Goal: Task Accomplishment & Management: Manage account settings

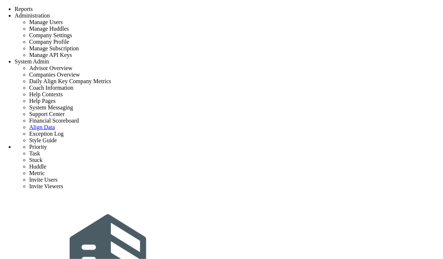
type input "Initial Phase - Exp Project"
type input "0"
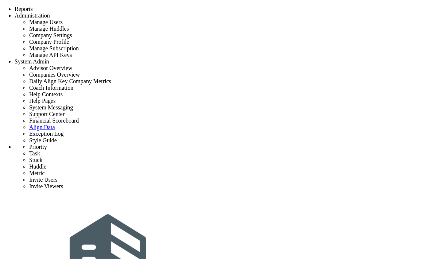
type input "12"
radio input "true"
type input "[PERSON_NAME]"
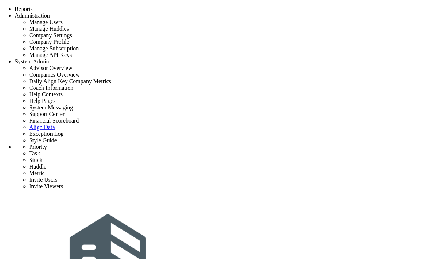
type input "Conduct building Owner Assessment Tool with Client"
type input "9/8/2025"
type input "[PERSON_NAME]"
type input "Initial Phase - Exp Project"
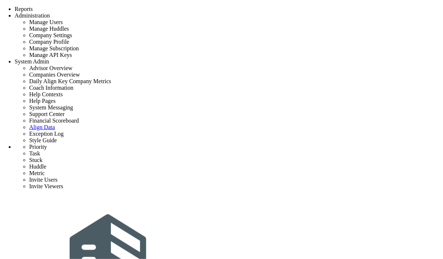
type input "Exp Project"
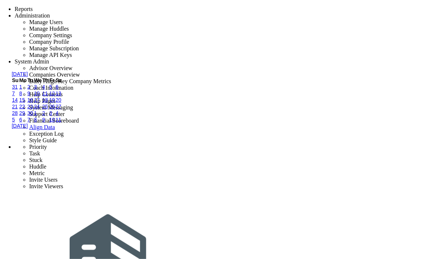
click at [30, 96] on link "9" at bounding box center [28, 93] width 3 height 6
type input "9/9/2025"
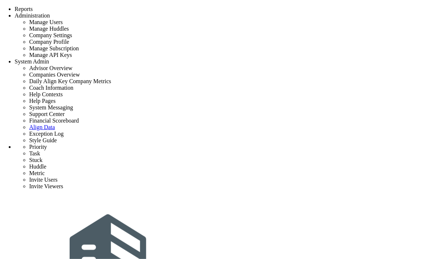
type input "Conduct building Owner Assessment Tool with Client"
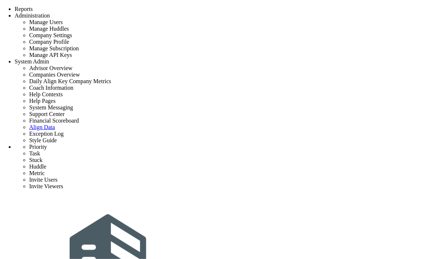
type input "9/9/2025"
type input "[PERSON_NAME]"
type input "Initial Phase - Exp Project"
type input "Exp Project"
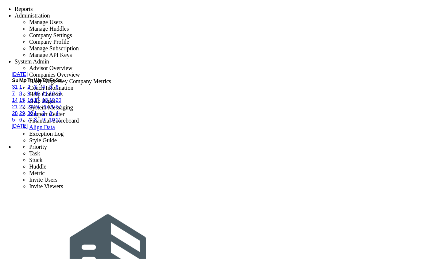
click at [22, 96] on link "8" at bounding box center [20, 93] width 3 height 6
type input "9/8/2025"
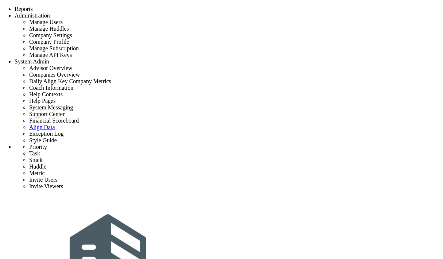
type input "Design Phase - Exp Project"
type input "0"
type input "13"
radio input "true"
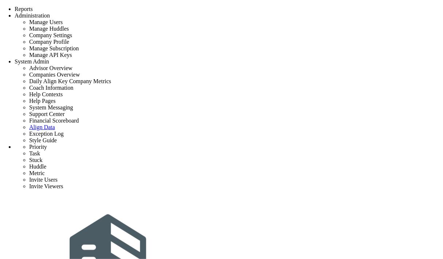
type input "[PERSON_NAME]"
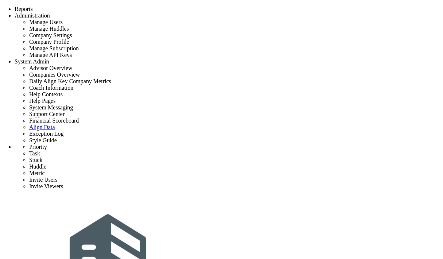
type input "Perform site and code analysis"
type input "9/29/2025"
type input "[PERSON_NAME]"
type input "Design Phase - Exp Project"
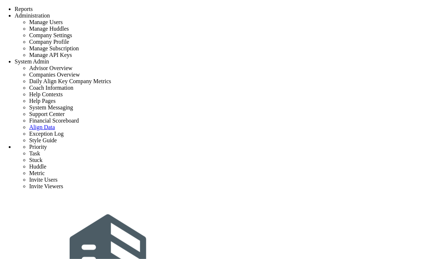
type input "Exp Project"
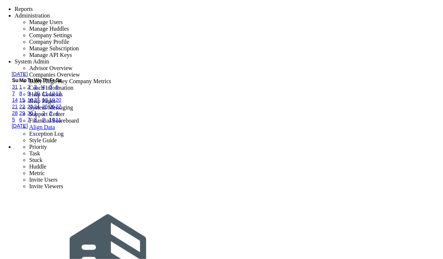
click at [33, 116] on link "30" at bounding box center [30, 113] width 6 height 6
type input "9/30/2025"
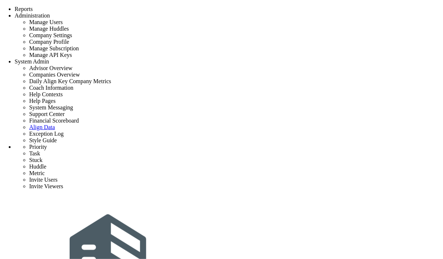
type input "Initial Phase - Exp Project"
type input "0"
type input "12"
radio input "true"
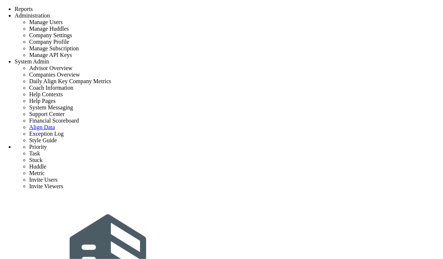
type input "[PERSON_NAME]"
type input "0"
type input "12"
radio input "true"
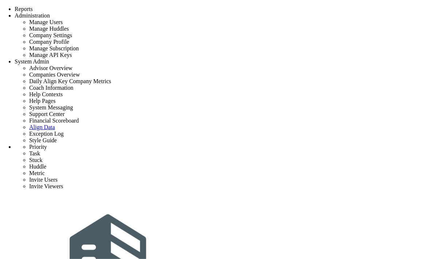
scroll to position [202, 0]
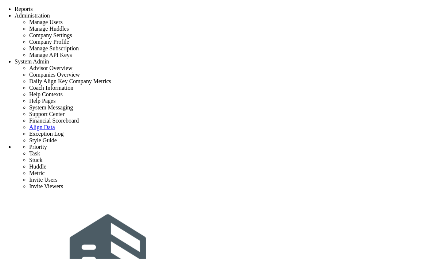
type input "Closeout - Exp Project"
type input "0"
type input "11"
radio input "true"
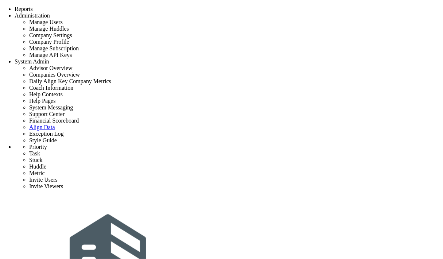
type input "[PERSON_NAME]"
type input "0"
type input "11"
radio input "true"
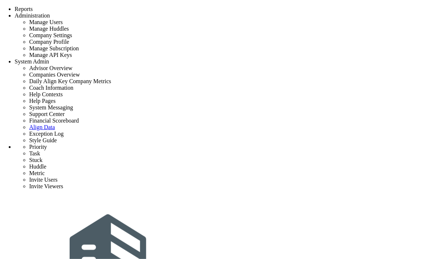
scroll to position [162, 0]
type input "Punch list completion and review"
type input "[DATE]"
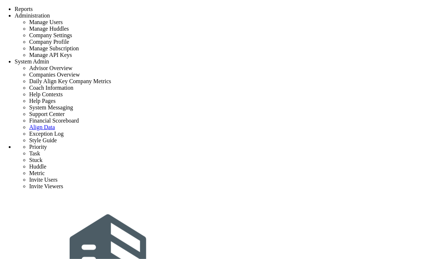
type input "[PERSON_NAME]"
type input "Closeout - Exp Project"
type input "Exp Project"
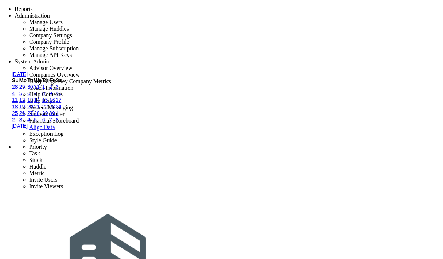
click at [52, 90] on link "2" at bounding box center [50, 87] width 3 height 6
type input "[DATE]"
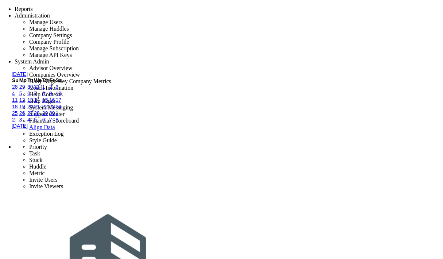
click at [45, 90] on link "1" at bounding box center [43, 87] width 3 height 6
type input "4/1/2027"
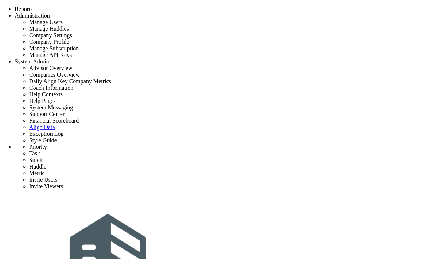
type input "Closeout - Exp Project"
type input "0"
type input "11"
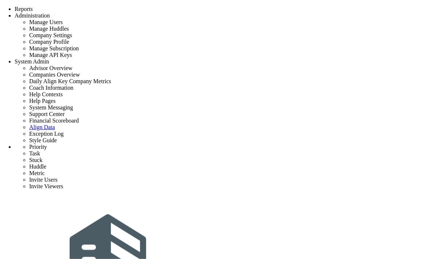
radio input "true"
type input "[PERSON_NAME]"
type input "0"
type input "11"
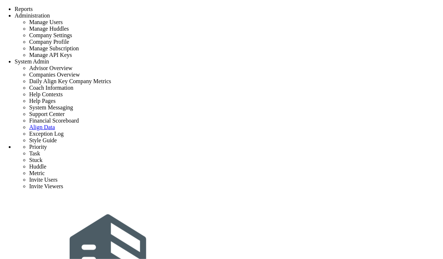
radio input "true"
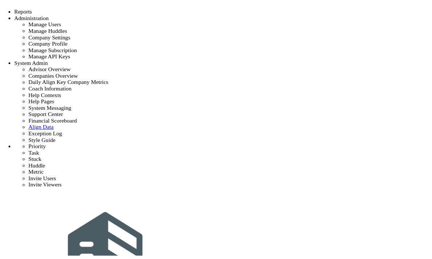
scroll to position [121, 0]
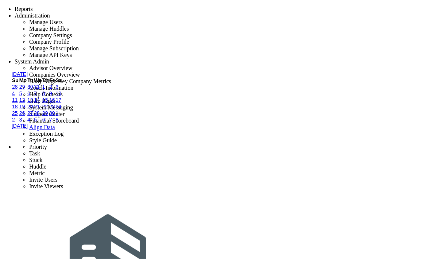
click at [52, 90] on link "2" at bounding box center [50, 87] width 3 height 6
type input "[DATE]"
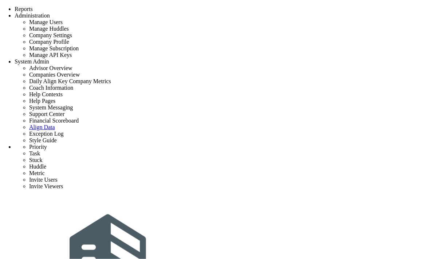
type input "Closeout - Exp Project"
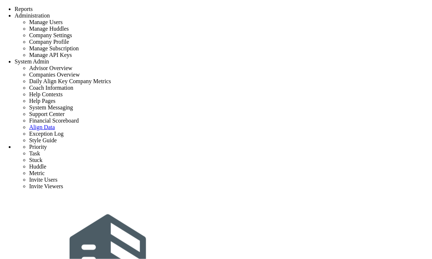
type input "0"
type input "11"
radio input "true"
type input "[PERSON_NAME]"
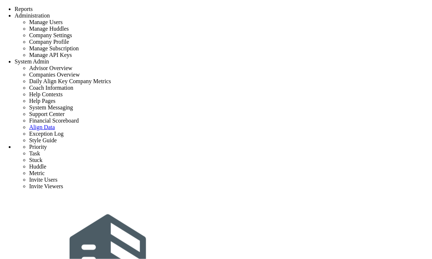
scroll to position [131, 0]
type input "Punch list completion and review"
type input "[DATE]"
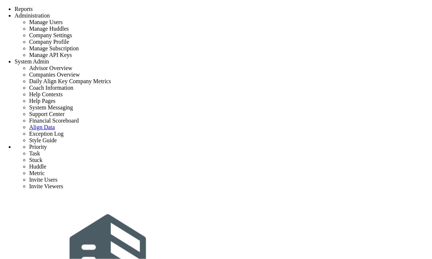
type input "[PERSON_NAME]"
type input "Closeout - Exp Project"
type input "Exp Project"
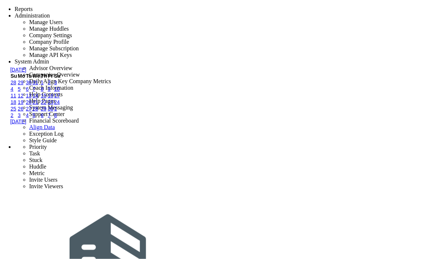
click at [51, 85] on link "2" at bounding box center [49, 82] width 3 height 6
type input "[DATE]"
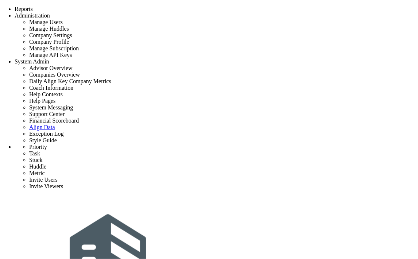
type input "Exp Project"
type input "0"
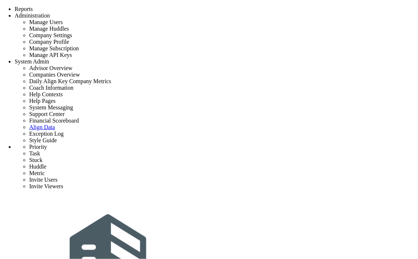
type input "0"
type input "100"
radio input "true"
type input "[PERSON_NAME]"
type input "0"
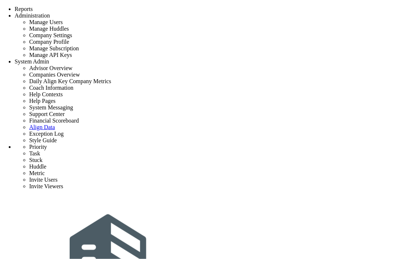
type input "0"
type input "100"
radio input "true"
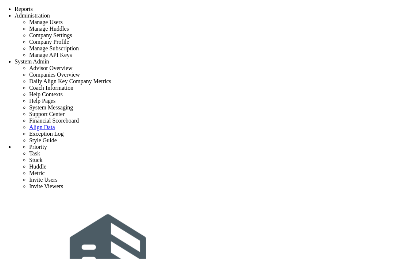
type input "Initial Phase - Exp Project"
type input "0"
type input "12"
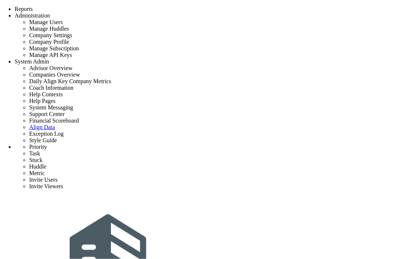
radio input "true"
type input "[PERSON_NAME]"
type input "0"
type input "12"
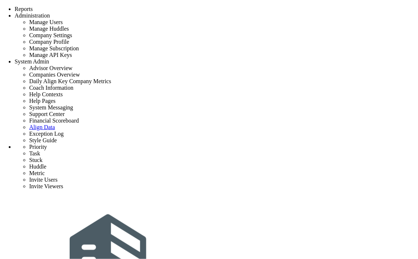
radio input "true"
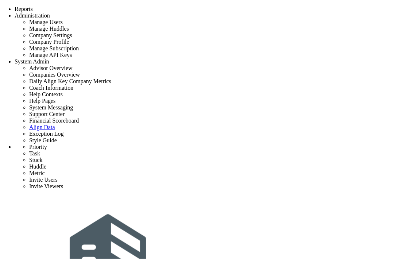
type input "Closeout - Exp Project"
type input "0"
type input "11"
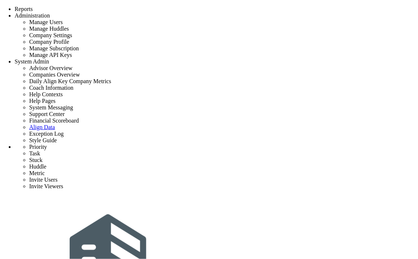
radio input "true"
type input "[PERSON_NAME]"
type input "0"
type input "11"
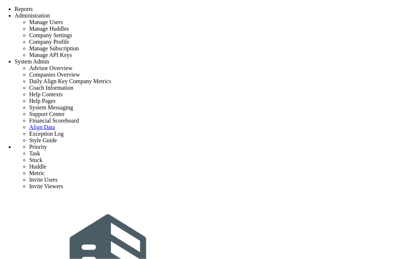
radio input "true"
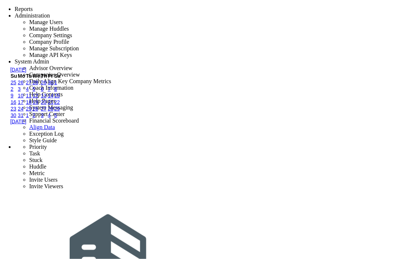
click at [13, 92] on link "2" at bounding box center [12, 89] width 3 height 6
type input "[DATE]"
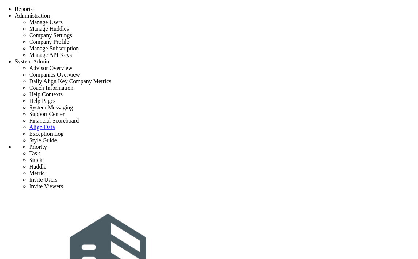
drag, startPoint x: 160, startPoint y: 123, endPoint x: 164, endPoint y: 123, distance: 4.4
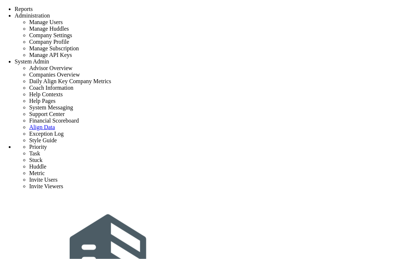
type input "Closeout - Exp Project"
type input "0"
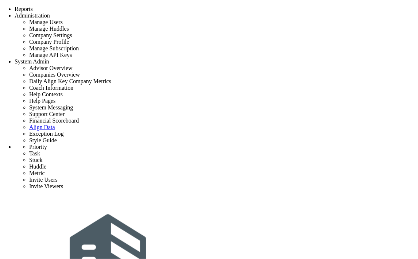
type input "0"
type input "11"
radio input "true"
type input "[PERSON_NAME]"
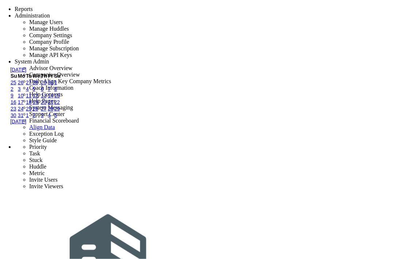
click at [21, 92] on link "3" at bounding box center [19, 89] width 3 height 6
type input "[DATE]"
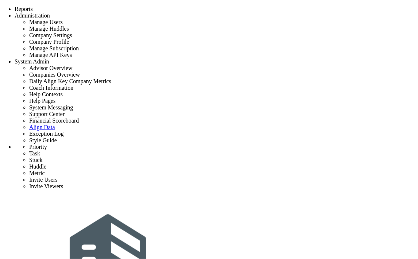
type input "Warranty Inspections and Follow-up"
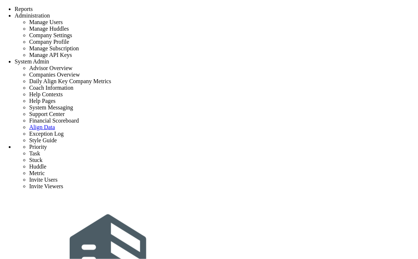
type input "5/3/2027"
type input "[PERSON_NAME]"
type input "Closeout - Exp Project"
type input "Exp Project"
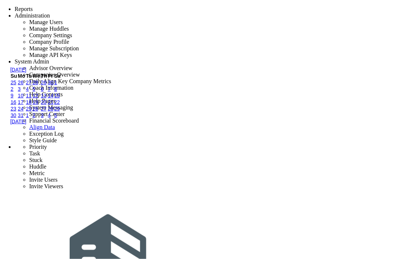
click at [57, 85] on link "1" at bounding box center [55, 82] width 3 height 6
type input "5/1/2027"
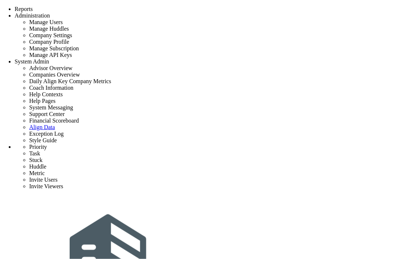
drag, startPoint x: 145, startPoint y: 139, endPoint x: 144, endPoint y: 143, distance: 4.2
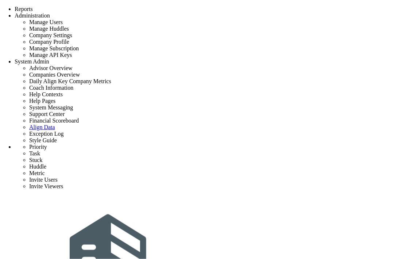
type input "Closeout - Exp Project"
type input "0"
type input "11"
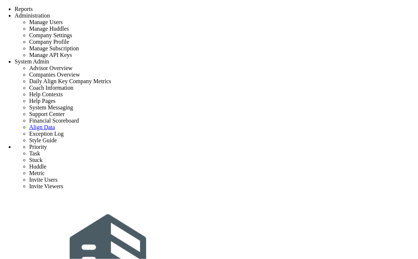
radio input "true"
type input "[PERSON_NAME]"
type input "0"
type input "11"
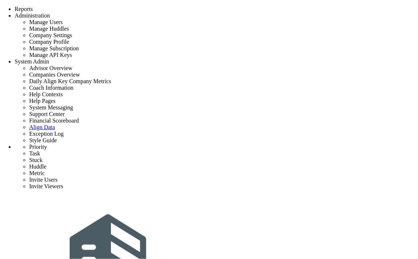
radio input "true"
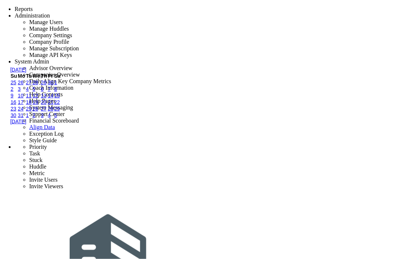
click at [57, 85] on link "1" at bounding box center [55, 82] width 3 height 6
type input "5/1/2027"
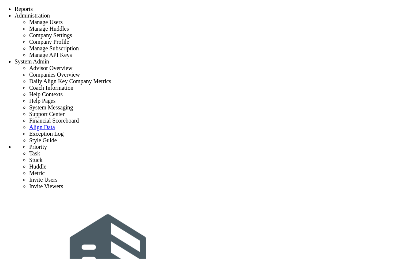
drag, startPoint x: 113, startPoint y: 91, endPoint x: 358, endPoint y: 162, distance: 254.2
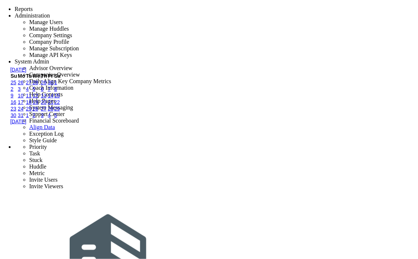
click at [57, 85] on link "1" at bounding box center [55, 82] width 3 height 6
type input "[DATE]"
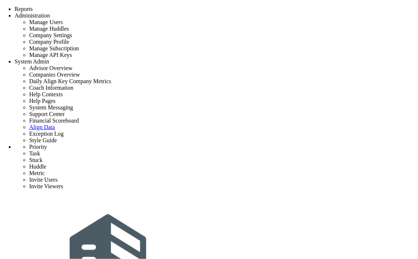
type input "Warranty Inspections and Follow-up"
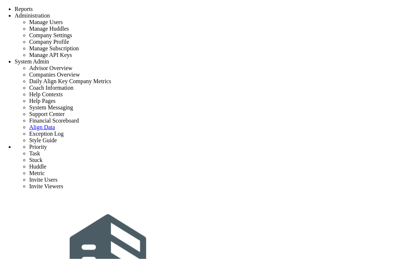
type input "[DATE]"
type input "[PERSON_NAME]"
type input "Closeout - Exp Project"
type input "Exp Project"
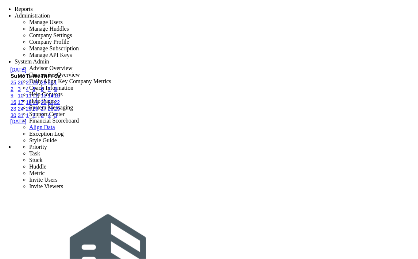
click at [21, 92] on link "3" at bounding box center [19, 89] width 3 height 6
type input "5/3/2027"
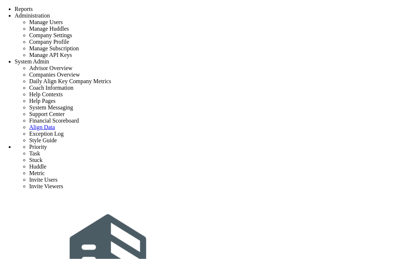
drag, startPoint x: 66, startPoint y: 123, endPoint x: 182, endPoint y: 122, distance: 115.2
drag, startPoint x: 232, startPoint y: 130, endPoint x: 63, endPoint y: 122, distance: 168.9
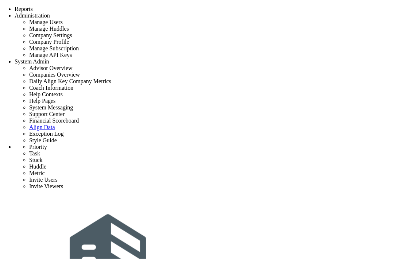
drag, startPoint x: 67, startPoint y: 122, endPoint x: 235, endPoint y: 132, distance: 168.3
copy p "Moving this task's due date NaN day(s) backward. Do you want to shift ALL open …"
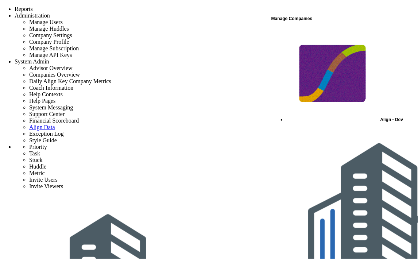
click at [317, 34] on div "Align - Dev" at bounding box center [351, 76] width 131 height 97
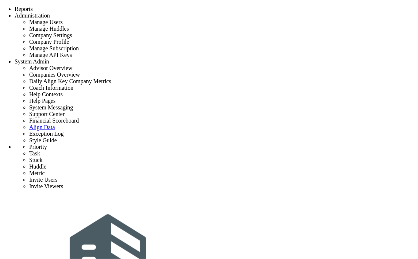
type input "Closeout - Exp Project"
type input "0"
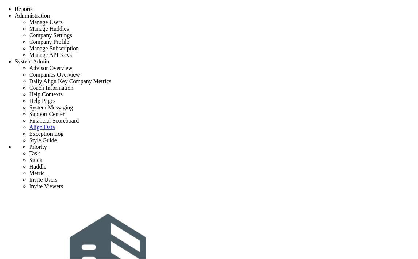
type input "0"
type input "11"
radio input "true"
type input "[PERSON_NAME]"
type input "0"
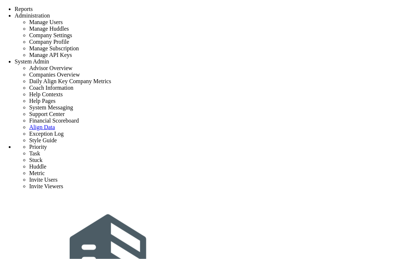
type input "0"
type input "11"
radio input "true"
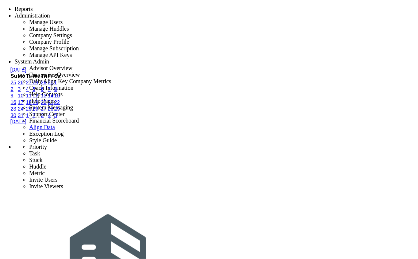
click at [21, 92] on link "3" at bounding box center [19, 89] width 3 height 6
type input "[DATE]"
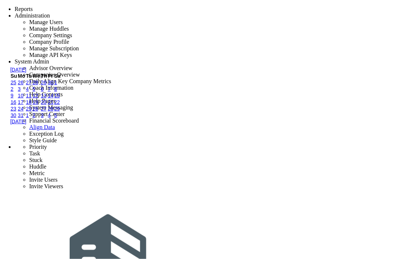
click at [21, 92] on link "3" at bounding box center [19, 89] width 3 height 6
type input "5/3/2027"
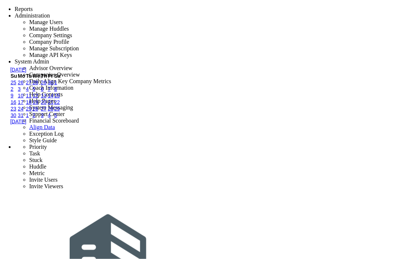
click at [57, 85] on link "1" at bounding box center [55, 82] width 3 height 6
type input "5/1/2027"
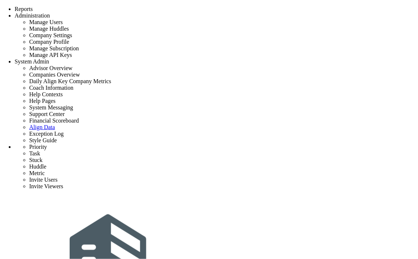
type input "Warranty Inspections and Follow-up"
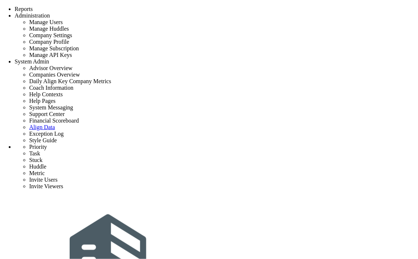
type input "5/1/2027"
type input "[PERSON_NAME]"
type input "Closeout - Exp Project"
type input "Exp Project"
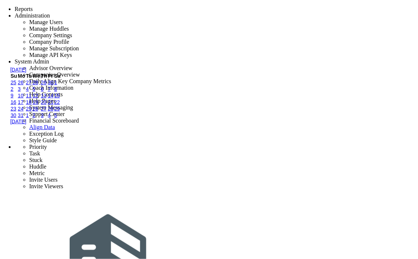
click at [13, 92] on link "2" at bounding box center [12, 89] width 3 height 6
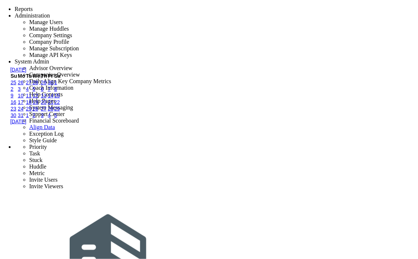
click at [57, 85] on link "1" at bounding box center [55, 82] width 3 height 6
type input "5/1/2027"
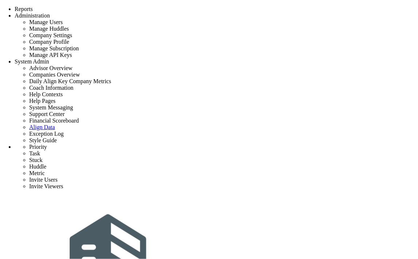
type input "Warranty Inspections and Follow-up"
type input "[DATE]"
type input "[PERSON_NAME]"
type input "Closeout - Exp Project"
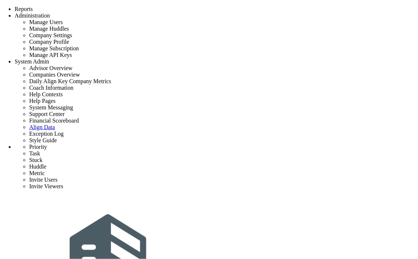
type input "Exp Project"
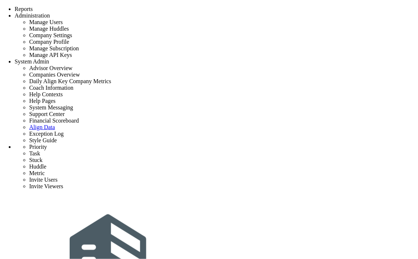
type input "Warranty Inspections and Follow-up"
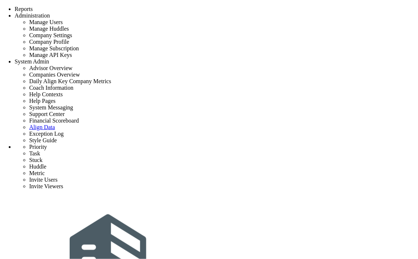
type input "5/1/2027"
type input "[PERSON_NAME]"
type input "Closeout - Exp Project"
type input "Exp Project"
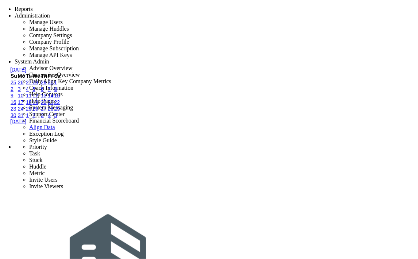
click at [13, 92] on link "2" at bounding box center [12, 89] width 3 height 6
type input "5/2/2027"
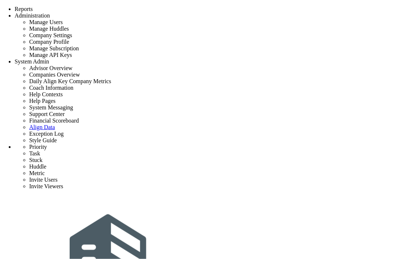
type input "Warranty Inspections and Follow-up"
type input "5/2/2027"
type input "[PERSON_NAME]"
type input "Closeout - Exp Project"
type input "Exp Project"
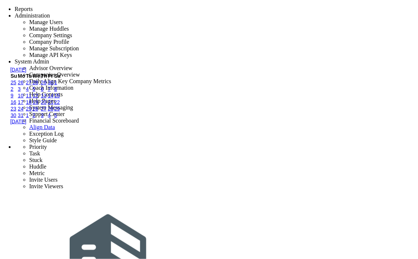
click at [57, 85] on link "1" at bounding box center [55, 82] width 3 height 6
type input "[DATE]"
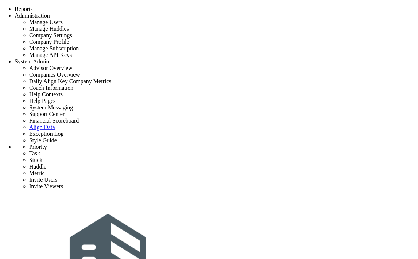
type input "Closeout - Exp Project"
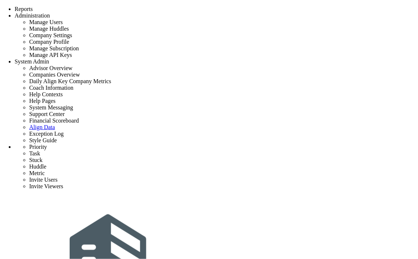
type input "0"
type input "11"
radio input "true"
type input "[PERSON_NAME]"
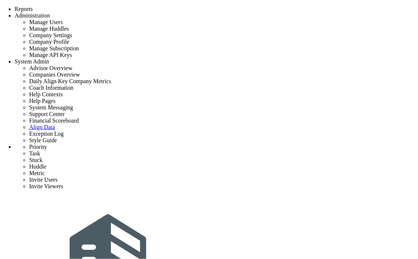
type input "0"
type input "11"
radio input "true"
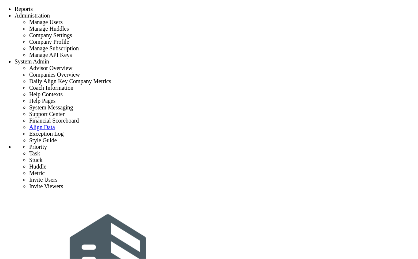
type input "Warranty Inspections and Follow-up"
type input "5/1/2027"
type input "[PERSON_NAME]"
type input "Closeout - Exp Project"
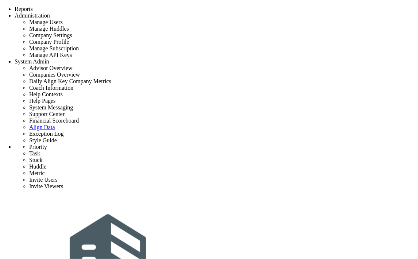
type input "Exp Project"
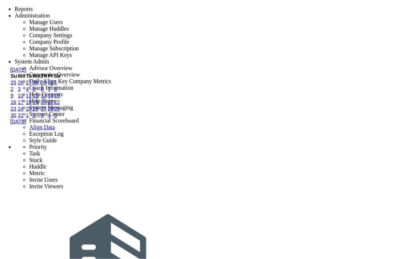
click at [13, 92] on link "2" at bounding box center [12, 89] width 3 height 6
type input "5/2/2027"
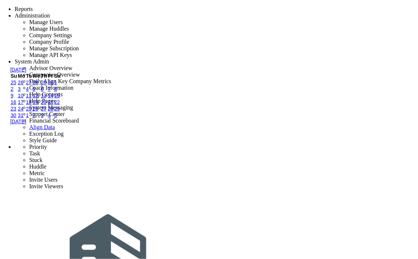
click at [13, 92] on link "2" at bounding box center [12, 89] width 3 height 6
type input "5/2/2027"
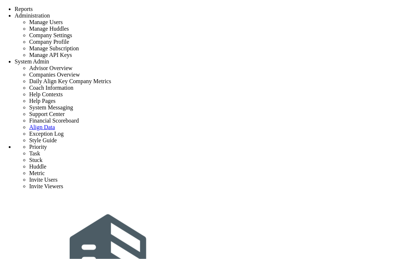
type input "high"
type input "0"
radio input "true"
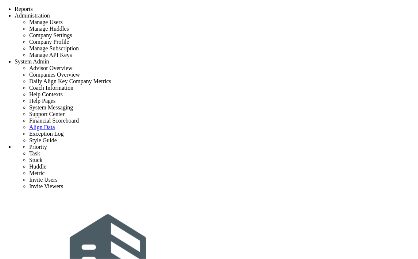
type input "[PERSON_NAME]"
type input "0"
radio input "true"
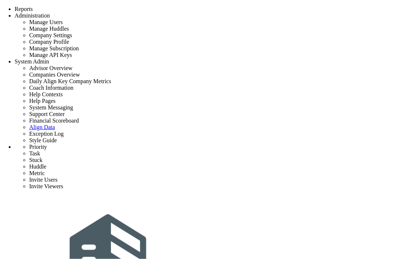
type input "Closeout - Exp Project"
type input "0"
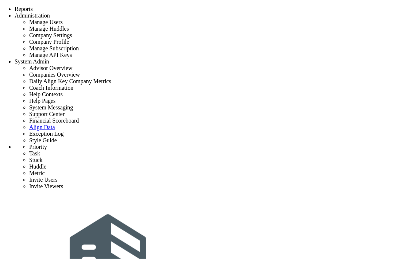
type input "11"
radio input "true"
type input "[PERSON_NAME]"
type input "0"
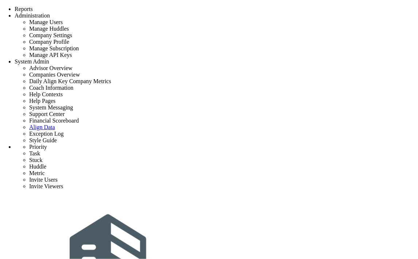
type input "11"
radio input "true"
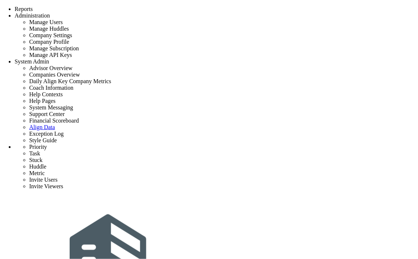
type input "Warranty Inspections and Follow-up"
type input "5/1/2027"
type input "[PERSON_NAME]"
type input "Closeout - Exp Project"
type input "Exp Project"
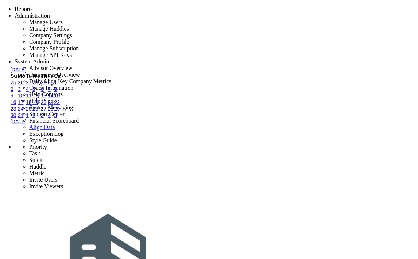
click at [13, 92] on link "2" at bounding box center [12, 89] width 3 height 6
type input "5/2/2027"
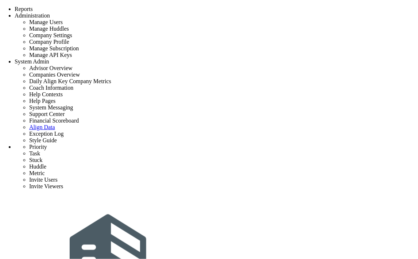
click at [19, 114] on div "May 2027 Su Mo Tu We Th Fr Sa 25 26 27 28 29 30 1 2 3 4 5 6 7 8 9 10 11 12 13 1…" at bounding box center [58, 130] width 97 height 126
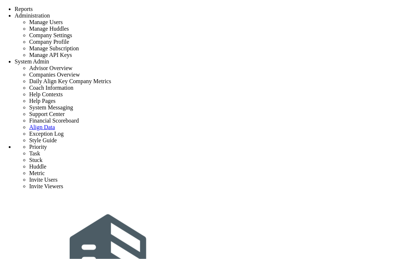
scroll to position [100, 0]
type input "Closeout - Exp Project"
type input "0"
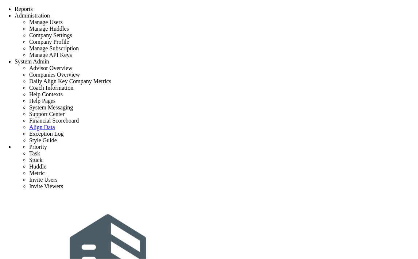
type input "0"
type input "11"
radio input "true"
type input "[PERSON_NAME]"
type input "0"
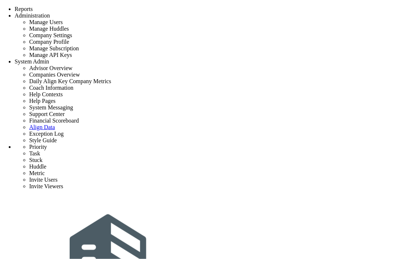
type input "0"
type input "11"
radio input "true"
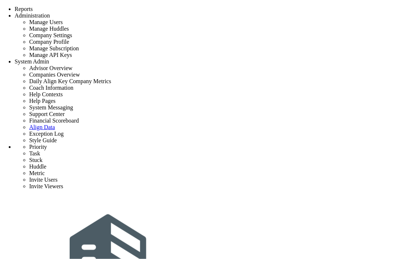
scroll to position [293, 0]
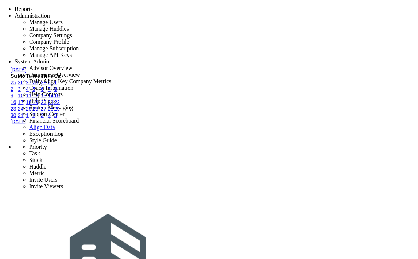
click at [57, 85] on link "1" at bounding box center [55, 82] width 3 height 6
type input "[DATE]"
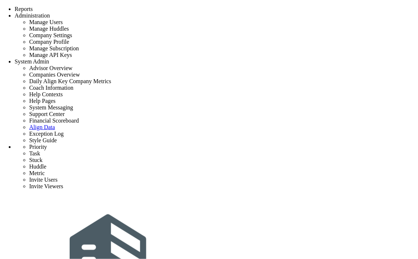
type input "Closeout - Exp Project"
radio input "true"
type input "[PERSON_NAME]"
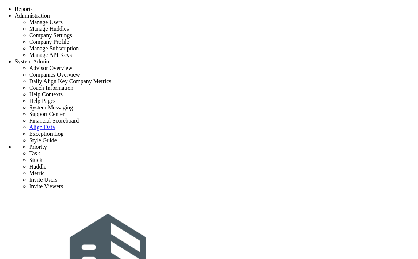
scroll to position [40, 0]
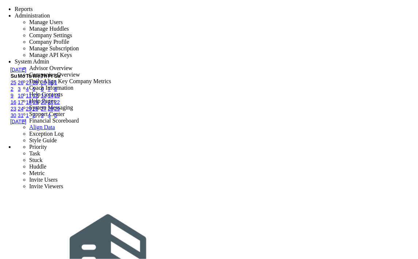
click at [13, 92] on link "2" at bounding box center [12, 89] width 3 height 6
type input "[DATE]"
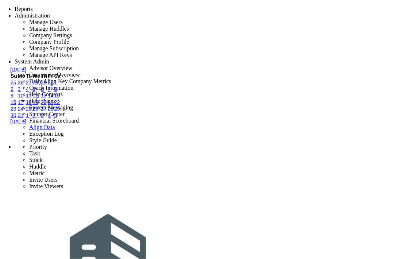
click at [13, 92] on link "2" at bounding box center [12, 89] width 3 height 6
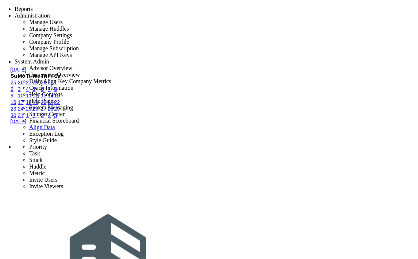
click at [44, 92] on link "6" at bounding box center [42, 89] width 3 height 6
type input "5/6/2027"
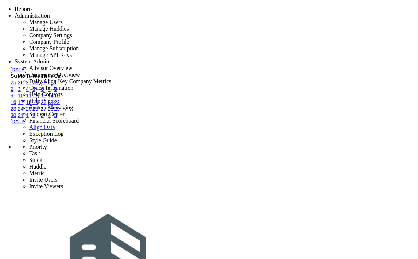
click at [32, 85] on link "27" at bounding box center [29, 82] width 6 height 6
type input "[DATE]"
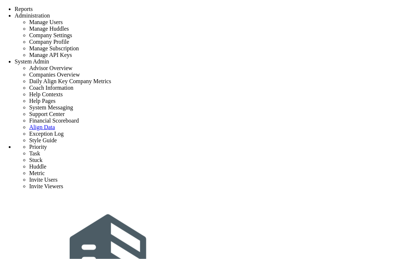
type input "Warranty Inspections and Follow-up"
type input "[DATE]"
type input "[PERSON_NAME]"
type input "Closeout - Exp Project"
type input "Exp Project"
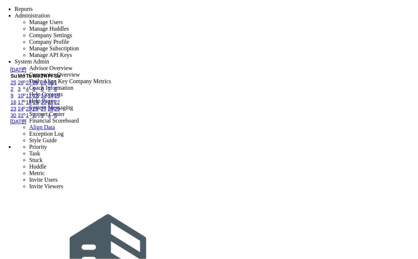
click at [13, 92] on link "2" at bounding box center [12, 89] width 3 height 6
type input "[DATE]"
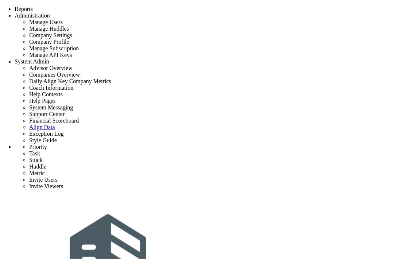
type input "Closeout - Exp Project"
type input "0"
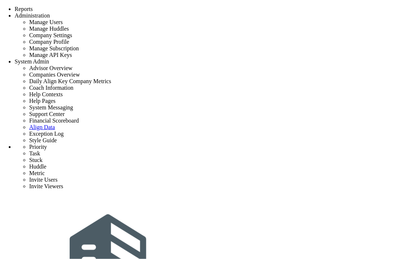
type input "0"
type input "11"
radio input "true"
type input "[PERSON_NAME]"
type input "0"
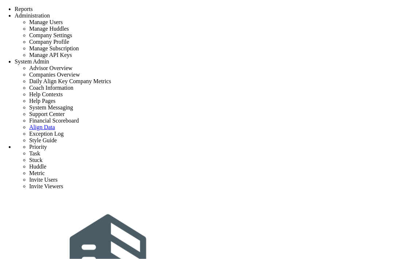
type input "0"
type input "11"
radio input "true"
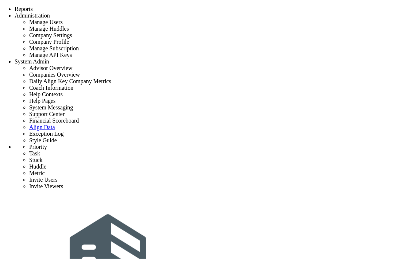
type input "Warranty Inspections and Follow-up"
type input "[DATE]"
type input "[PERSON_NAME]"
type input "Closeout - Exp Project"
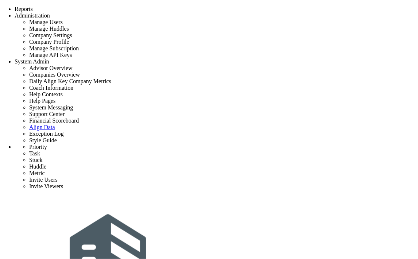
type input "Exp Project"
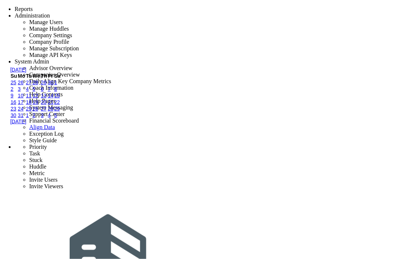
click at [13, 92] on link "2" at bounding box center [12, 89] width 3 height 6
type input "[DATE]"
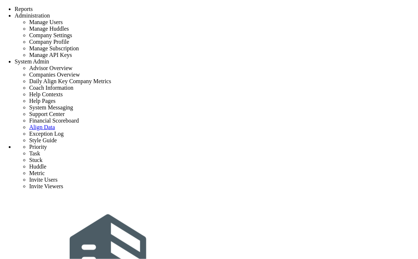
type input "Closeout - Exp Project"
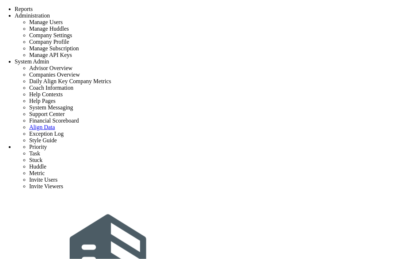
radio input "true"
type input "[PERSON_NAME]"
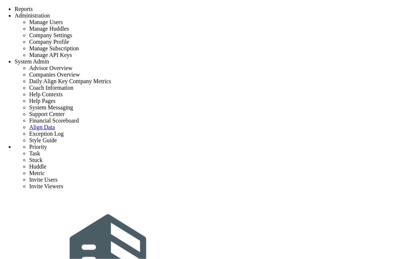
type input "Warranty Inspections and Follow-up"
type input "[DATE]"
type input "[PERSON_NAME]"
type input "Closeout - Exp Project"
type input "Exp Project"
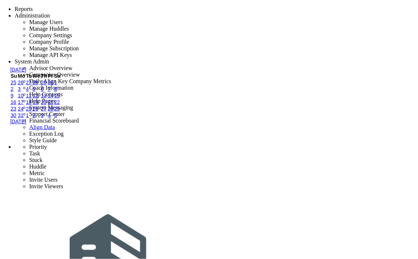
click at [57, 85] on link "1" at bounding box center [55, 82] width 3 height 6
type input "[DATE]"
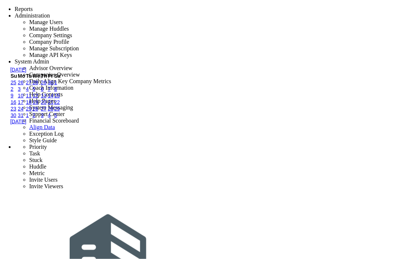
click at [21, 92] on link "3" at bounding box center [19, 89] width 3 height 6
type input "5/3/2027"
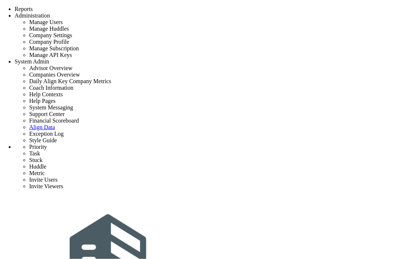
type input "Closeout - Exp Project"
radio input "true"
type input "[PERSON_NAME]"
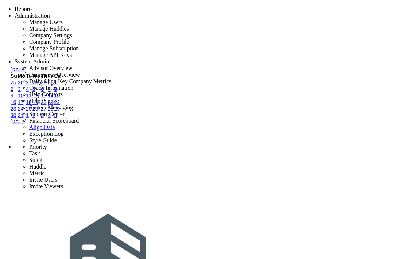
click at [13, 92] on link "2" at bounding box center [12, 89] width 3 height 6
type input "[DATE]"
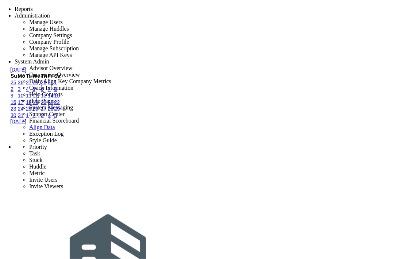
click at [57, 85] on link "1" at bounding box center [55, 82] width 3 height 6
type input "[DATE]"
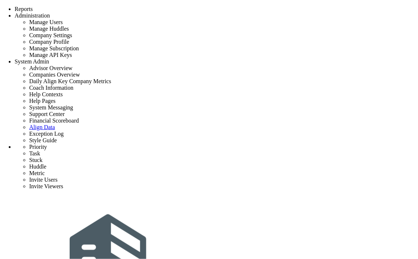
type input "Closeout - Exp Project"
radio input "true"
type input "[PERSON_NAME]"
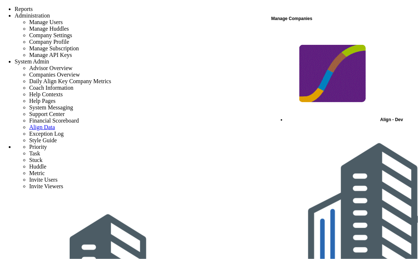
scroll to position [40, 0]
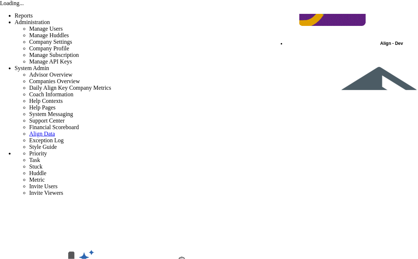
scroll to position [60, 0]
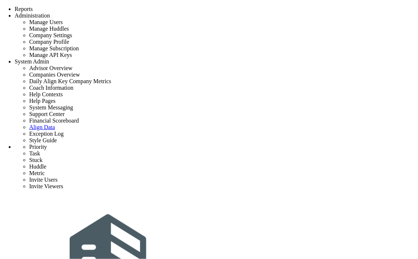
type input "Closeout - Exp Project"
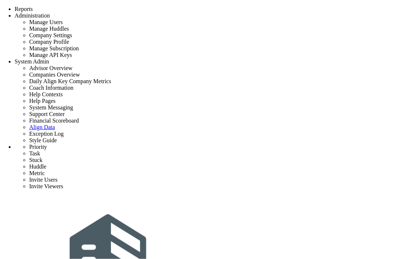
type input "0"
type input "11"
radio input "true"
type input "[PERSON_NAME]"
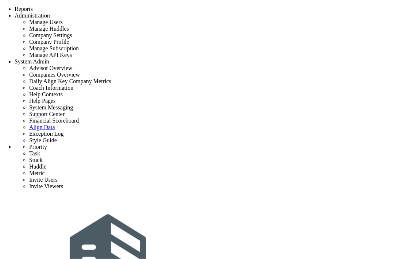
scroll to position [334, 0]
type input "Warranty Inspections and Follow-up"
type input "[DATE]"
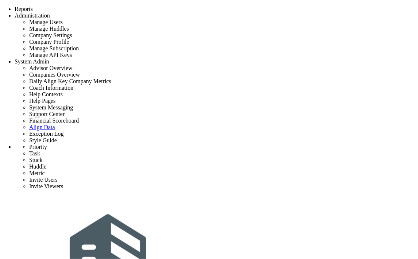
type input "[PERSON_NAME]"
type input "Closeout - Exp Project"
type input "Exp Project"
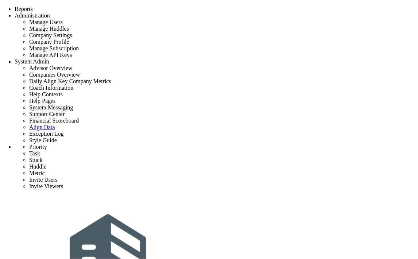
scroll to position [19, 0]
type input "Initial Phase - Exp Project"
type input "0"
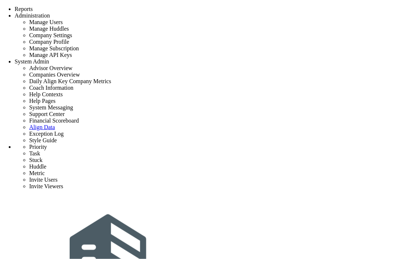
type input "0"
type input "12"
radio input "true"
type input "[PERSON_NAME]"
type input "0"
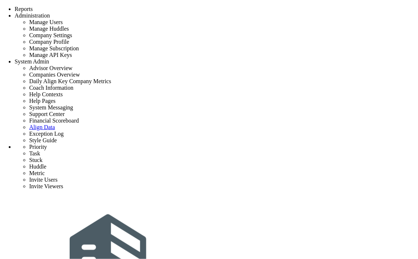
type input "0"
type input "12"
radio input "true"
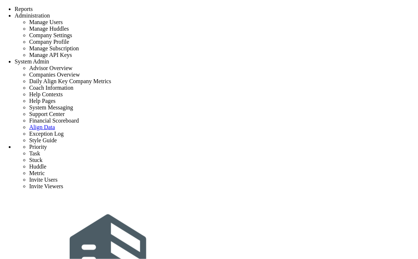
scroll to position [60, 0]
type input "Closeout - Exp Project"
radio input "true"
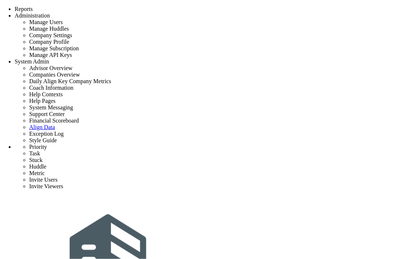
type input "[PERSON_NAME]"
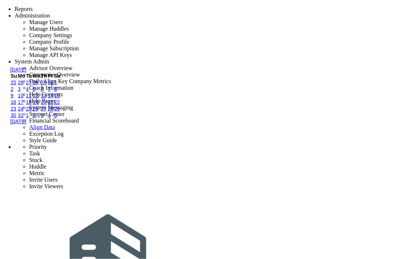
click at [13, 92] on link "2" at bounding box center [12, 89] width 3 height 6
type input "[DATE]"
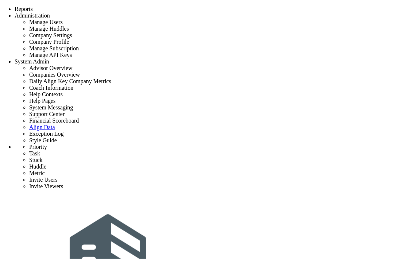
type input "Closeout - Exp Project"
type input "0"
type input "11"
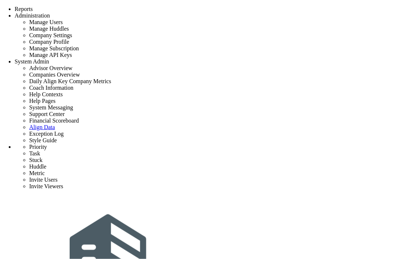
radio input "true"
type input "[PERSON_NAME]"
type input "0"
type input "11"
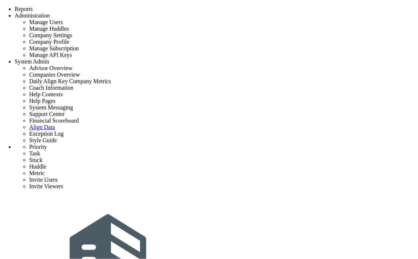
radio input "true"
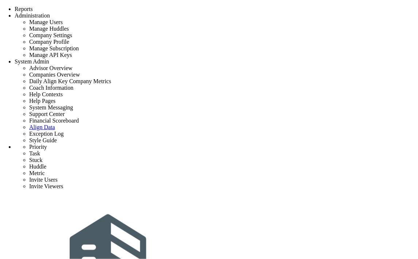
type input "high"
type input "0"
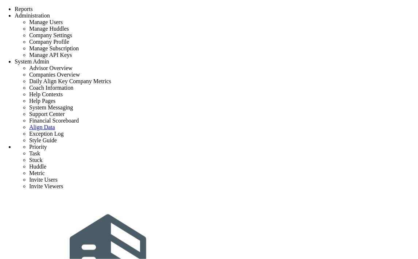
type input "0"
radio input "true"
type input "[PERSON_NAME]"
type input "0"
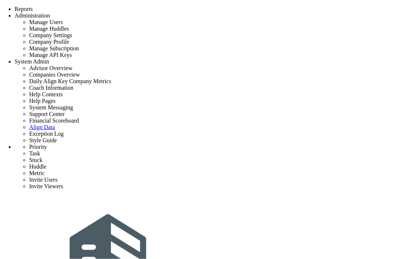
type input "0"
radio input "true"
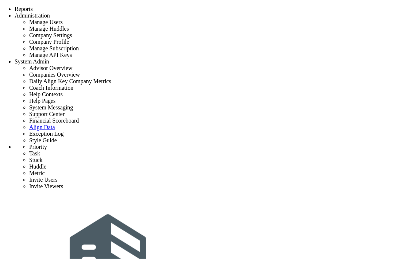
type input "Closeout - Exp Project"
radio input "true"
type input "[PERSON_NAME]"
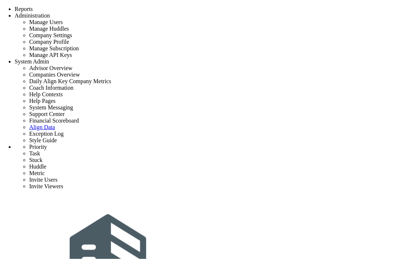
type input "Initial Phase - Exp Project"
type input "0"
type input "12"
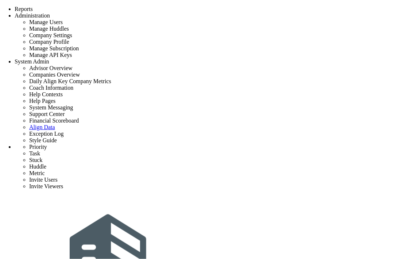
radio input "true"
type input "[PERSON_NAME]"
type input "0"
type input "12"
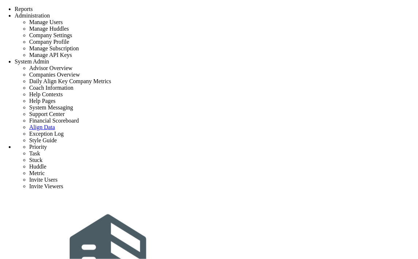
radio input "true"
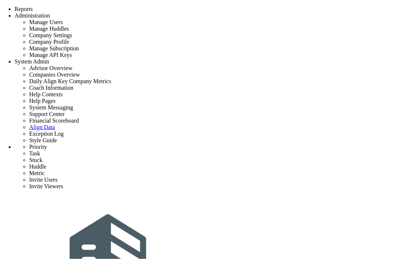
checkbox input "true"
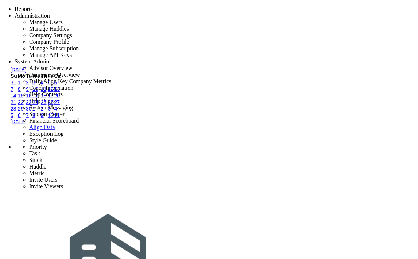
click at [29, 85] on link "2" at bounding box center [27, 82] width 3 height 6
type input "[DATE]"
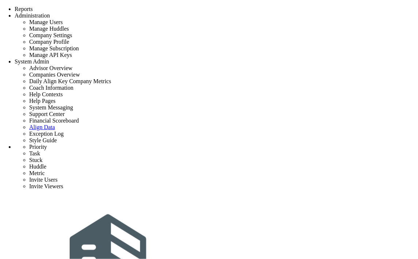
type input "Initial Phase - Exp Project"
type input "0"
type input "1"
type input "12"
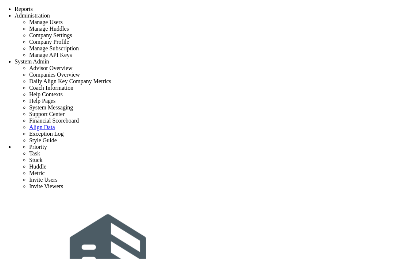
radio input "true"
type input "[PERSON_NAME]"
type input "0"
type input "1"
type input "12"
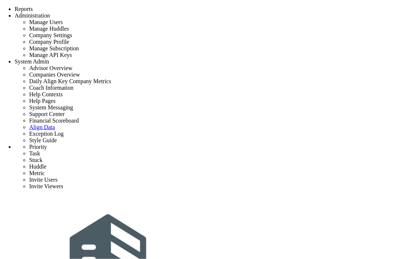
radio input "true"
checkbox input "false"
